Goal: Information Seeking & Learning: Learn about a topic

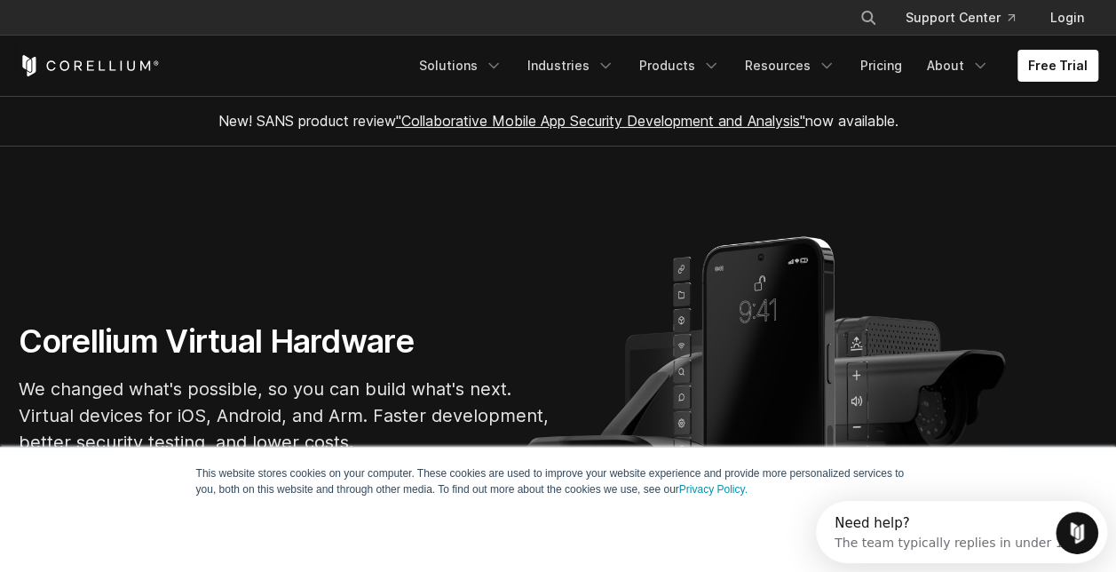
drag, startPoint x: 88, startPoint y: 66, endPoint x: 38, endPoint y: 241, distance: 182.7
click at [38, 241] on section "Corellium Virtual Hardware We changed what's possible, so you can build what's …" at bounding box center [558, 394] width 1116 height 497
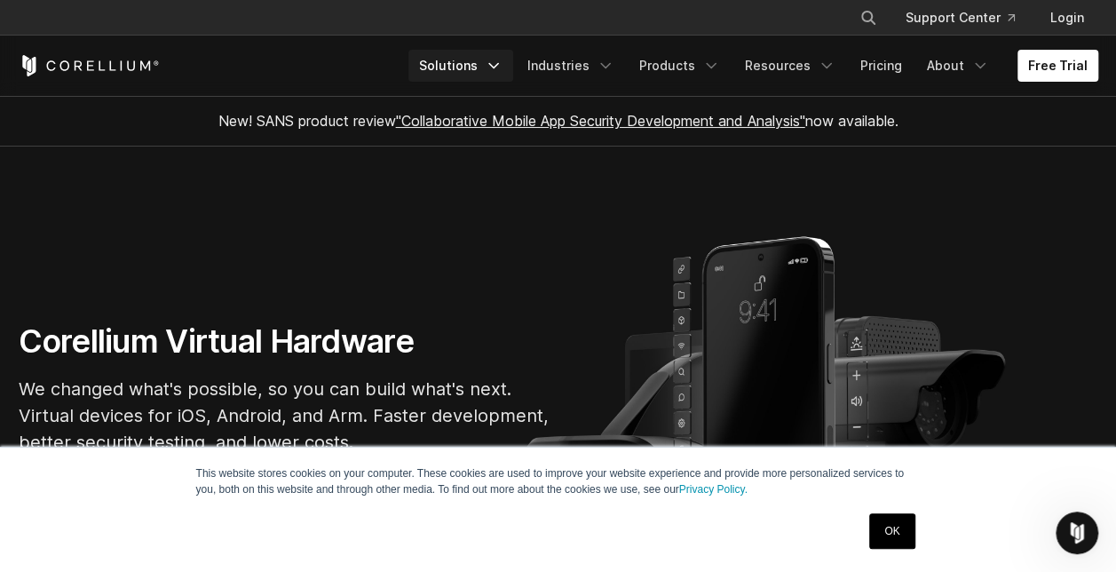
drag, startPoint x: 68, startPoint y: 65, endPoint x: 479, endPoint y: 64, distance: 411.0
click at [479, 64] on link "Solutions" at bounding box center [460, 66] width 105 height 32
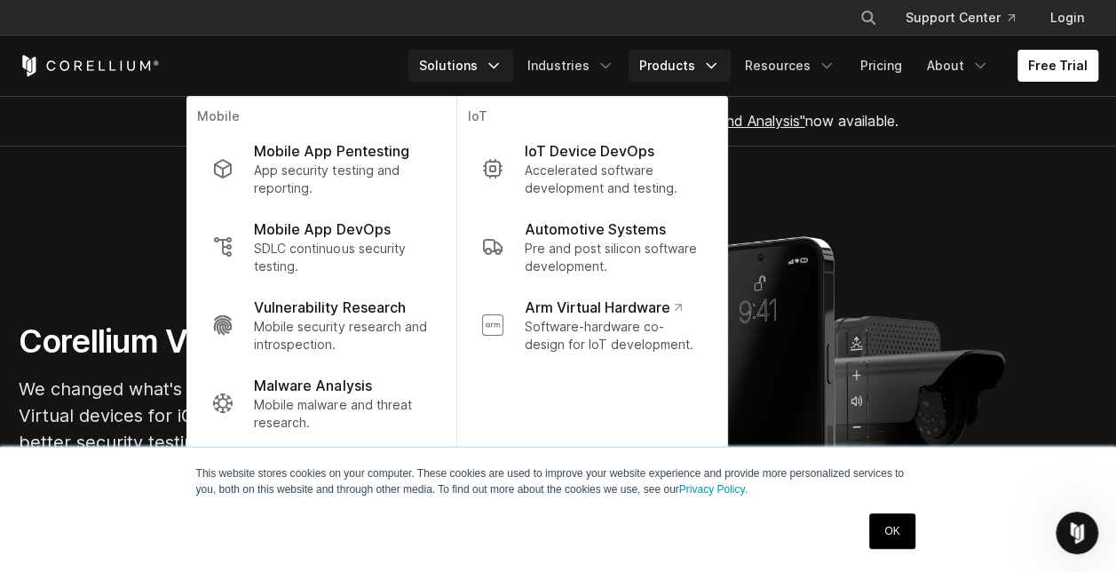
click at [680, 53] on link "Products" at bounding box center [680, 66] width 102 height 32
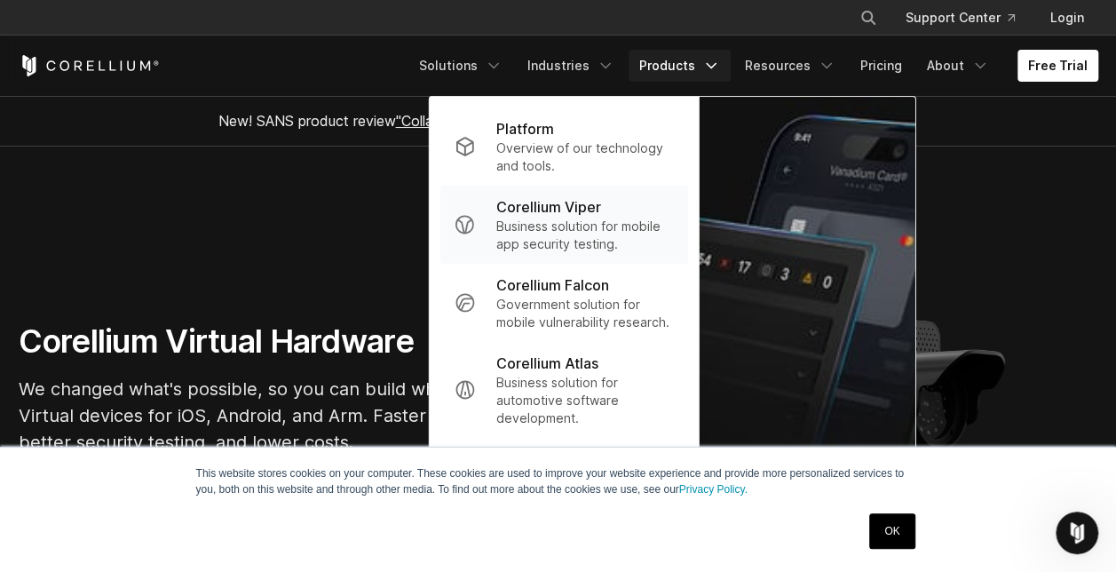
click at [581, 211] on p "Corellium Viper" at bounding box center [548, 206] width 105 height 21
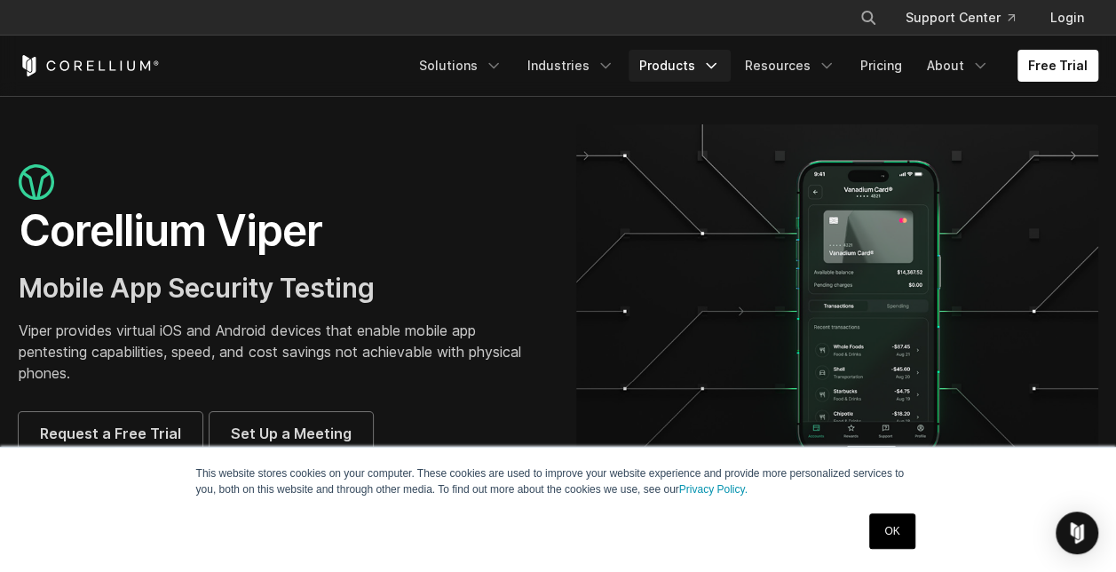
click at [700, 60] on link "Products" at bounding box center [680, 66] width 102 height 32
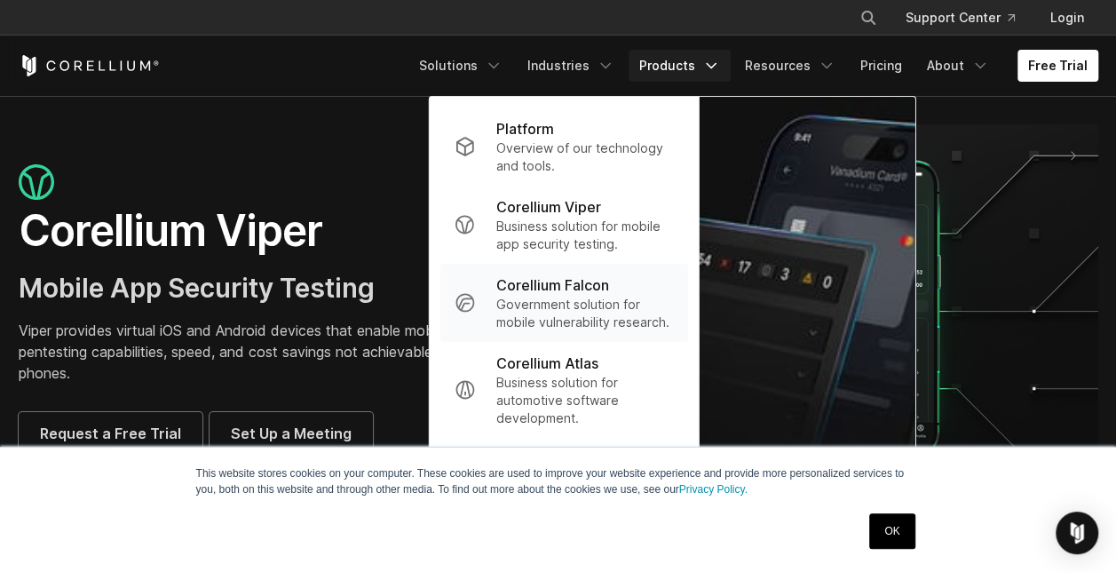
click at [574, 298] on p "Government solution for mobile vulnerability research." at bounding box center [584, 314] width 177 height 36
